Goal: Information Seeking & Learning: Learn about a topic

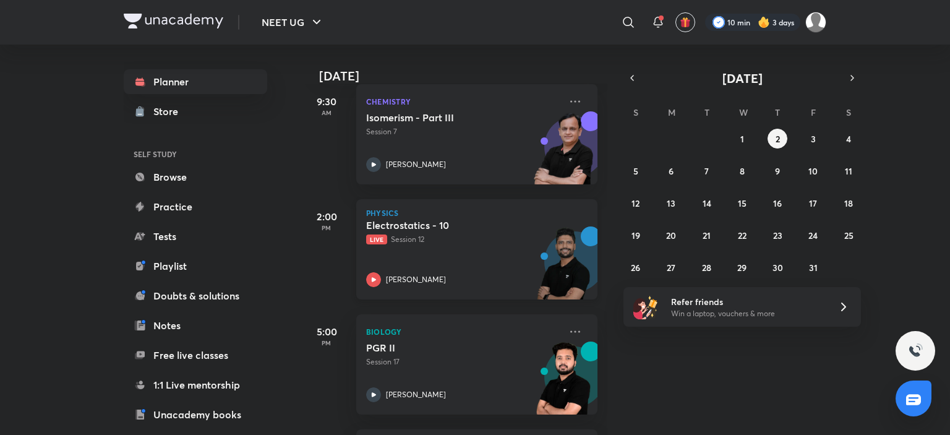
click at [404, 277] on p "[PERSON_NAME]" at bounding box center [416, 279] width 60 height 11
